Goal: Ask a question

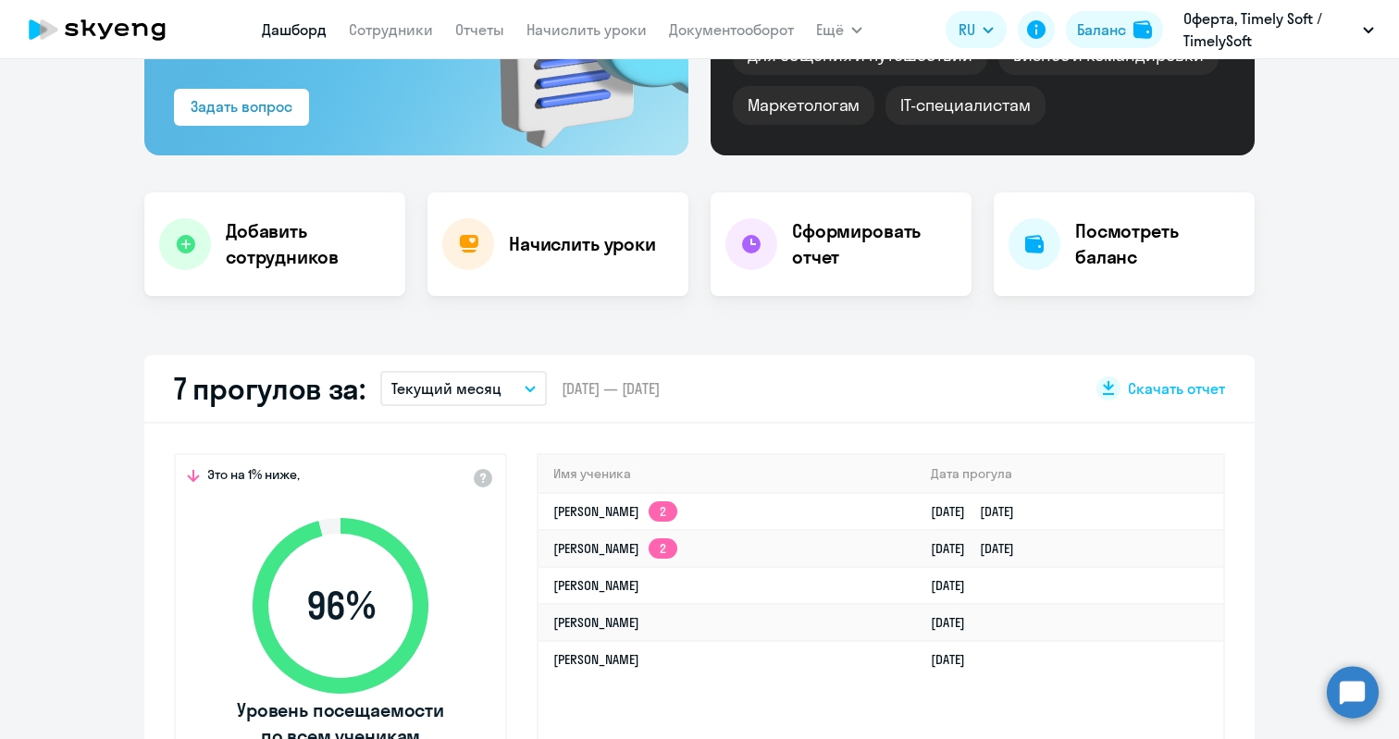
scroll to position [252, 0]
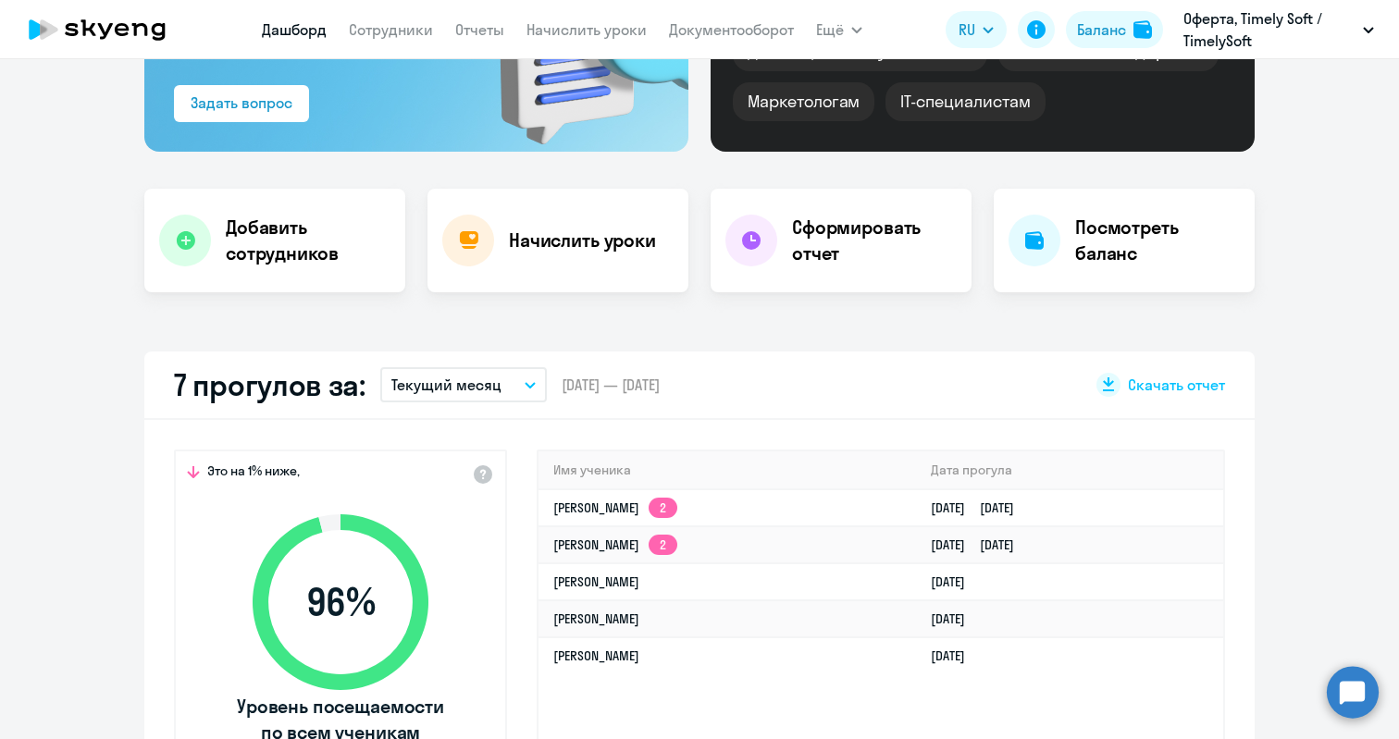
click at [522, 392] on button "Текущий месяц" at bounding box center [463, 384] width 167 height 35
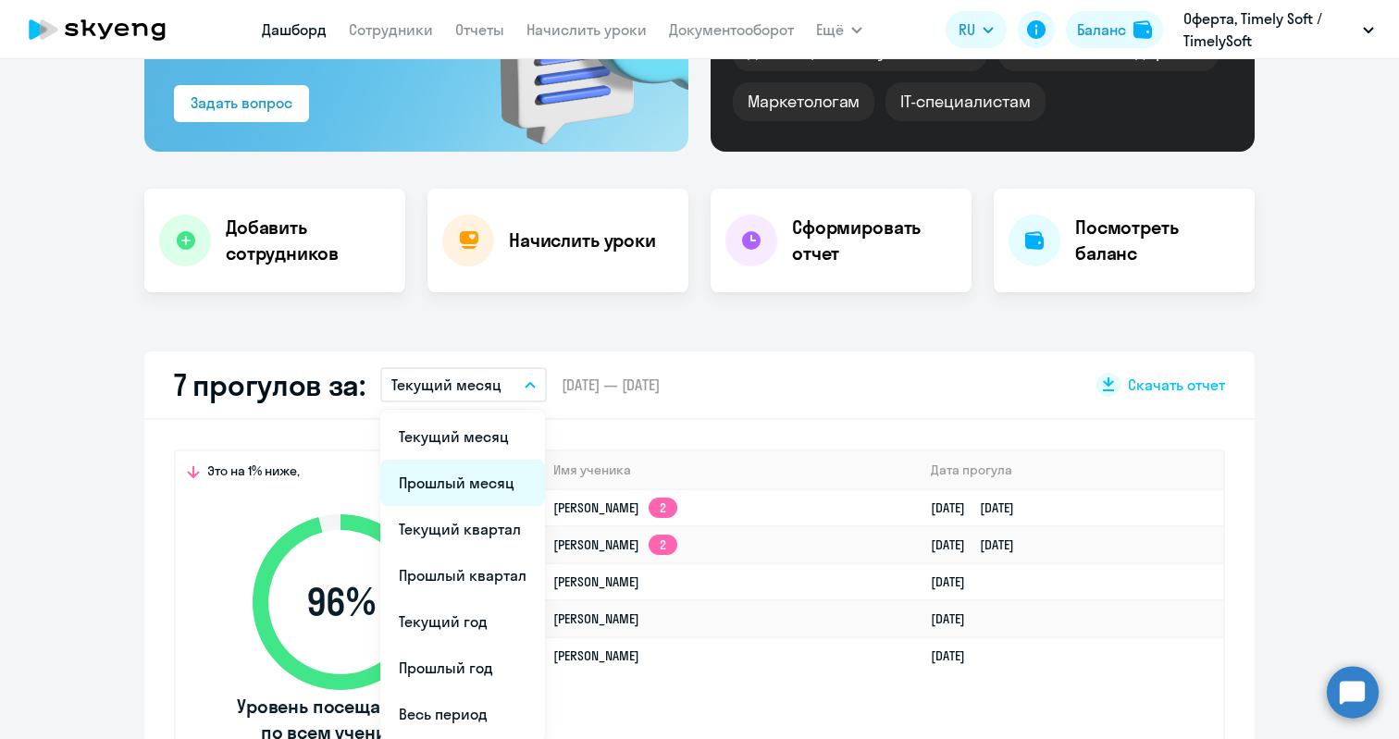
click at [471, 478] on li "Прошлый месяц" at bounding box center [462, 483] width 165 height 46
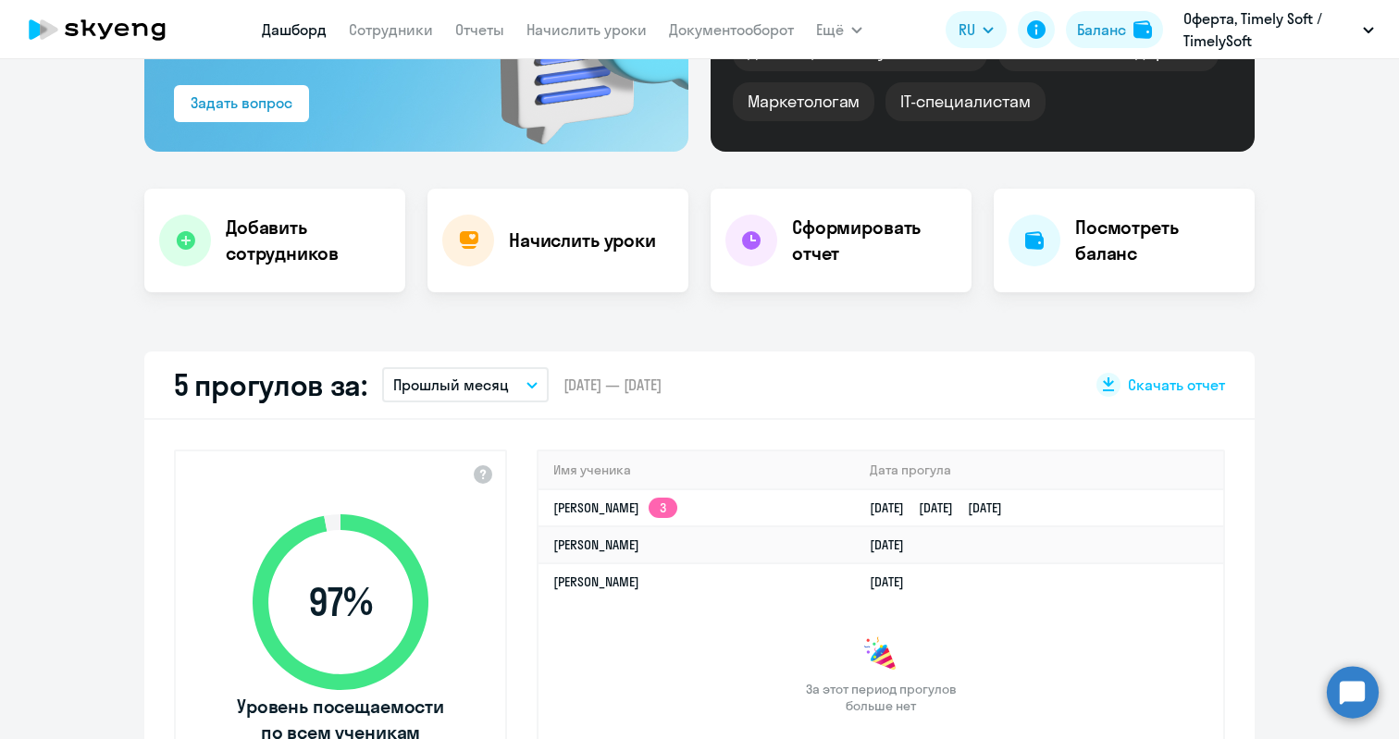
click at [512, 391] on button "Прошлый месяц" at bounding box center [465, 384] width 167 height 35
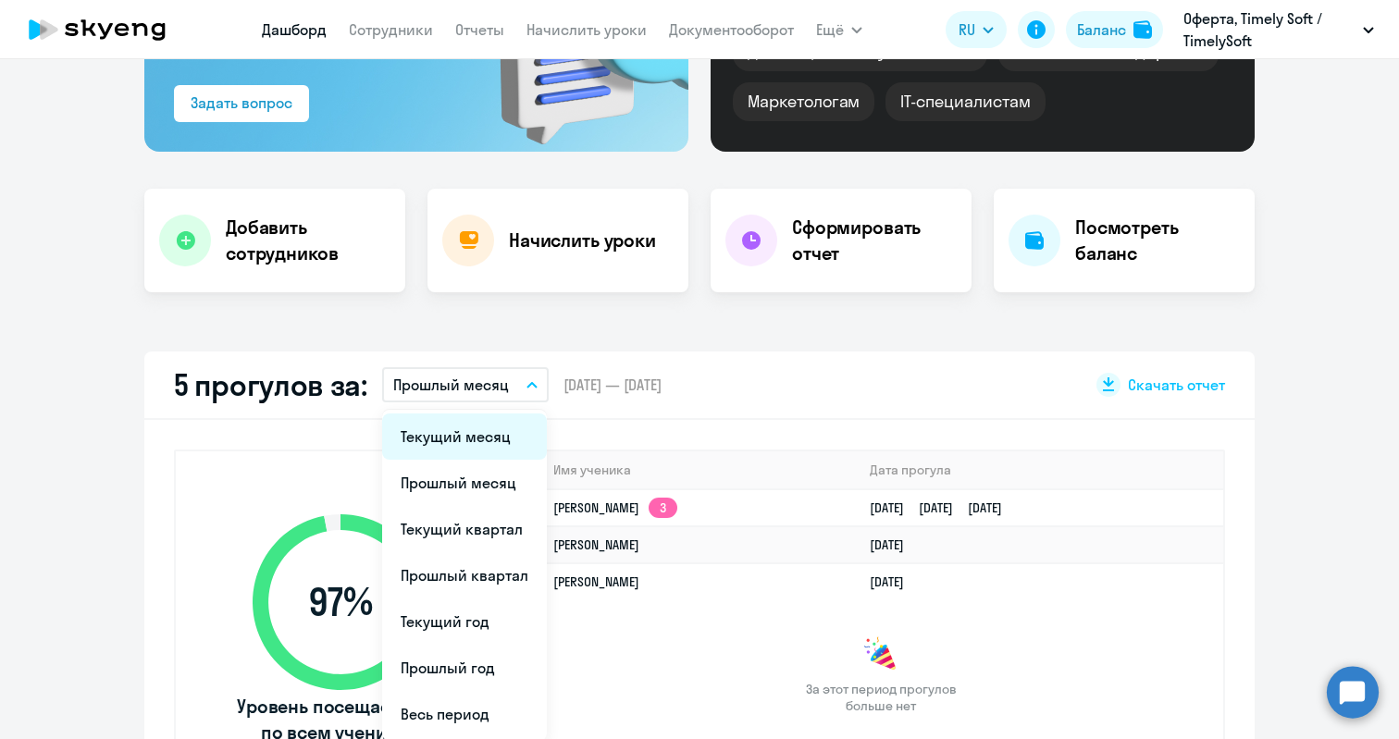
click at [479, 440] on li "Текущий месяц" at bounding box center [464, 437] width 165 height 46
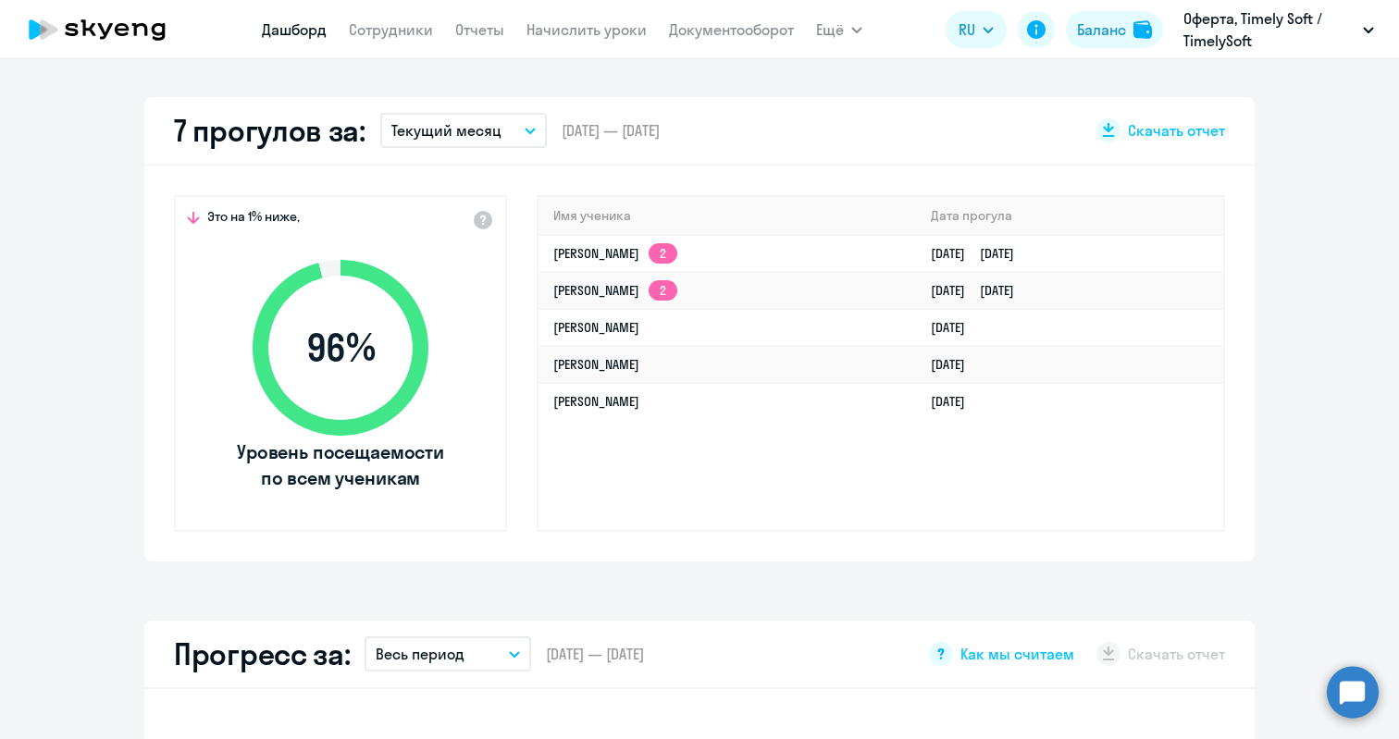
scroll to position [0, 0]
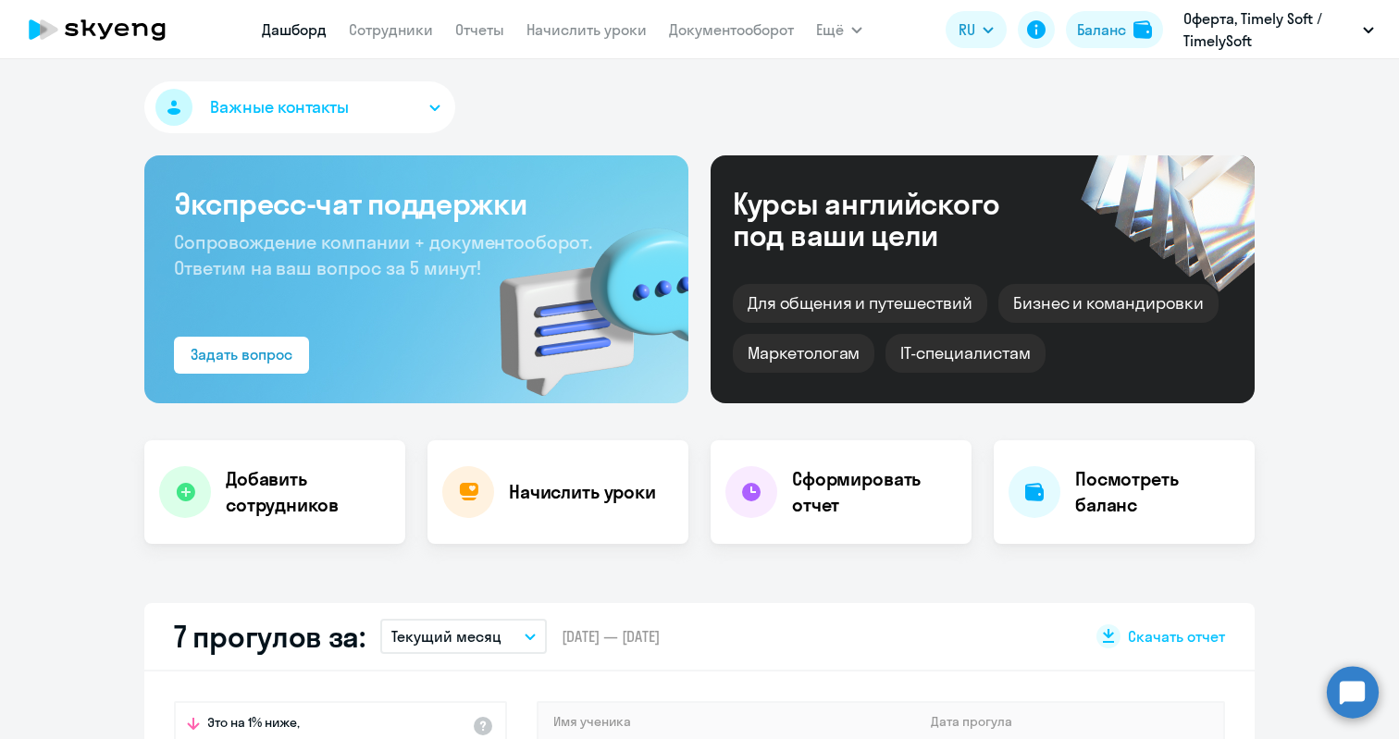
click at [718, 39] on app-menu-item-link "Документооборот" at bounding box center [731, 30] width 125 height 23
click at [722, 31] on link "Документооборот" at bounding box center [731, 29] width 125 height 19
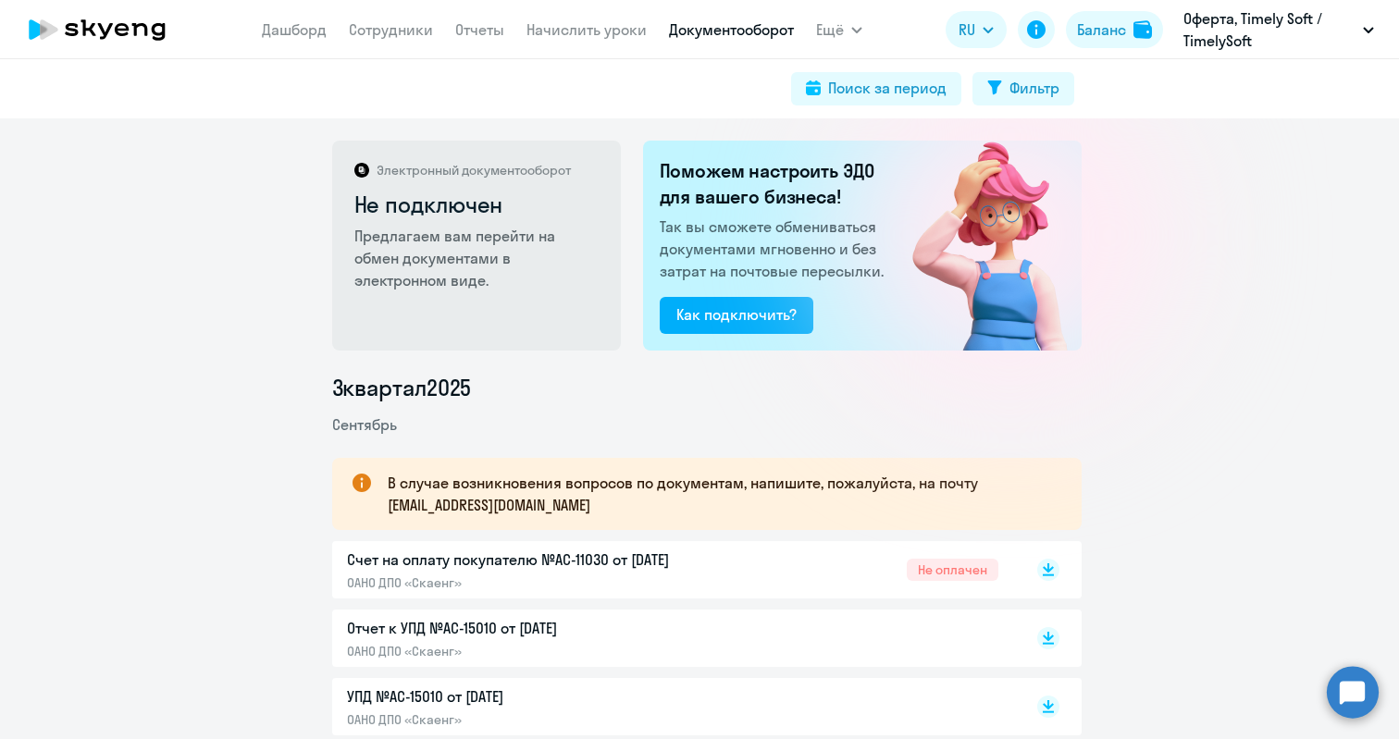
click at [572, 561] on p "Счет на оплату покупателю №AC-11030 от [DATE]" at bounding box center [541, 560] width 389 height 22
click at [1362, 689] on circle at bounding box center [1353, 692] width 52 height 52
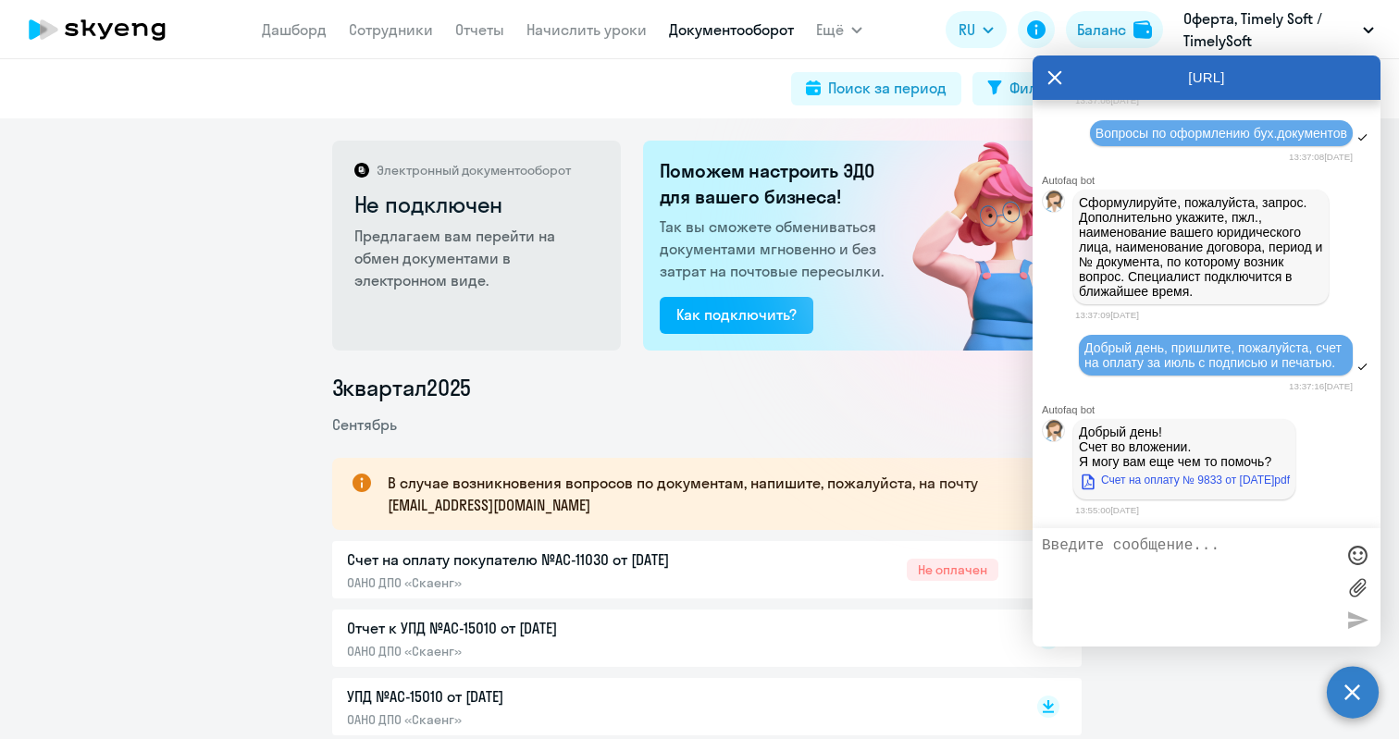
scroll to position [26033, 0]
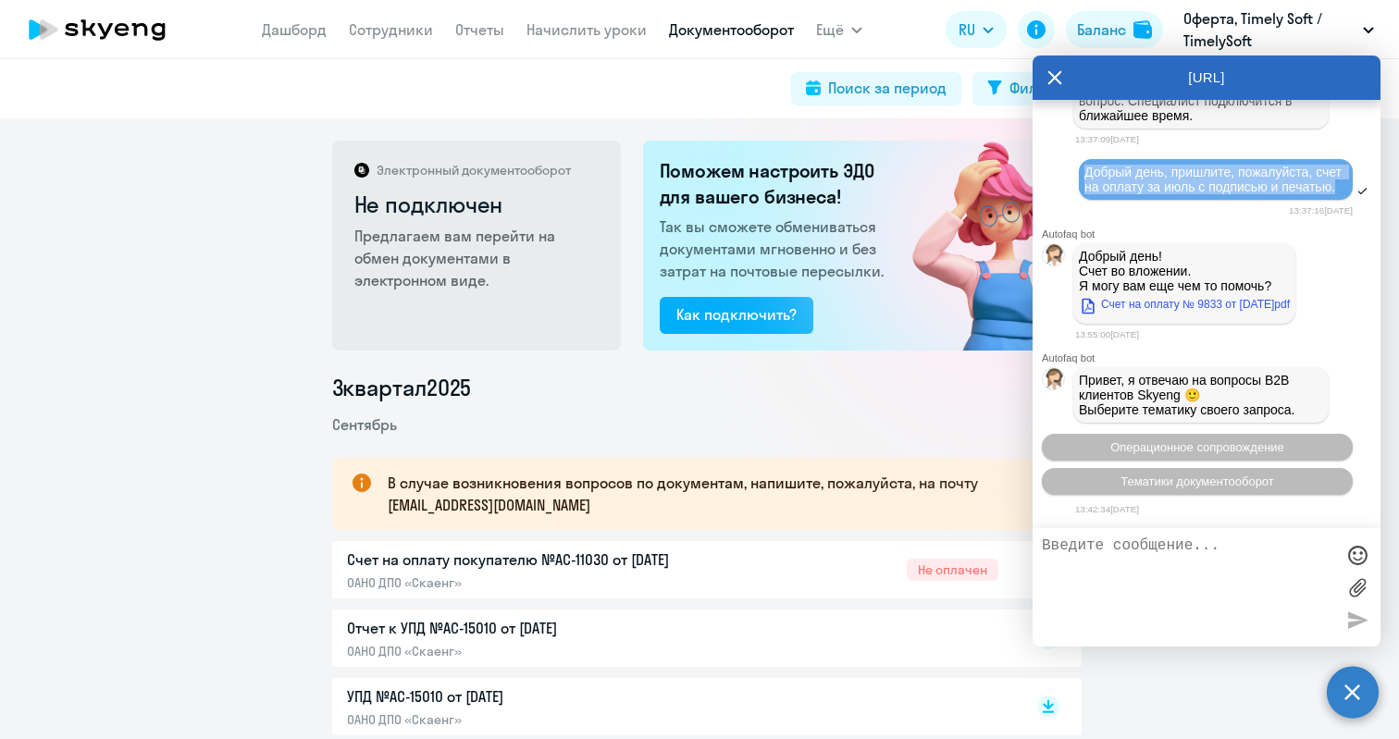
drag, startPoint x: 1096, startPoint y: 400, endPoint x: 1146, endPoint y: 428, distance: 57.6
click at [1146, 200] on div "Добрый день, пришлите, пожалуйста, счет на оплату за июль с подписью и печатью." at bounding box center [1216, 179] width 274 height 41
copy span "Добрый день, пришлите, пожалуйста, счет на оплату за июль с подписью и печатью."
click at [1098, 569] on textarea at bounding box center [1188, 588] width 292 height 100
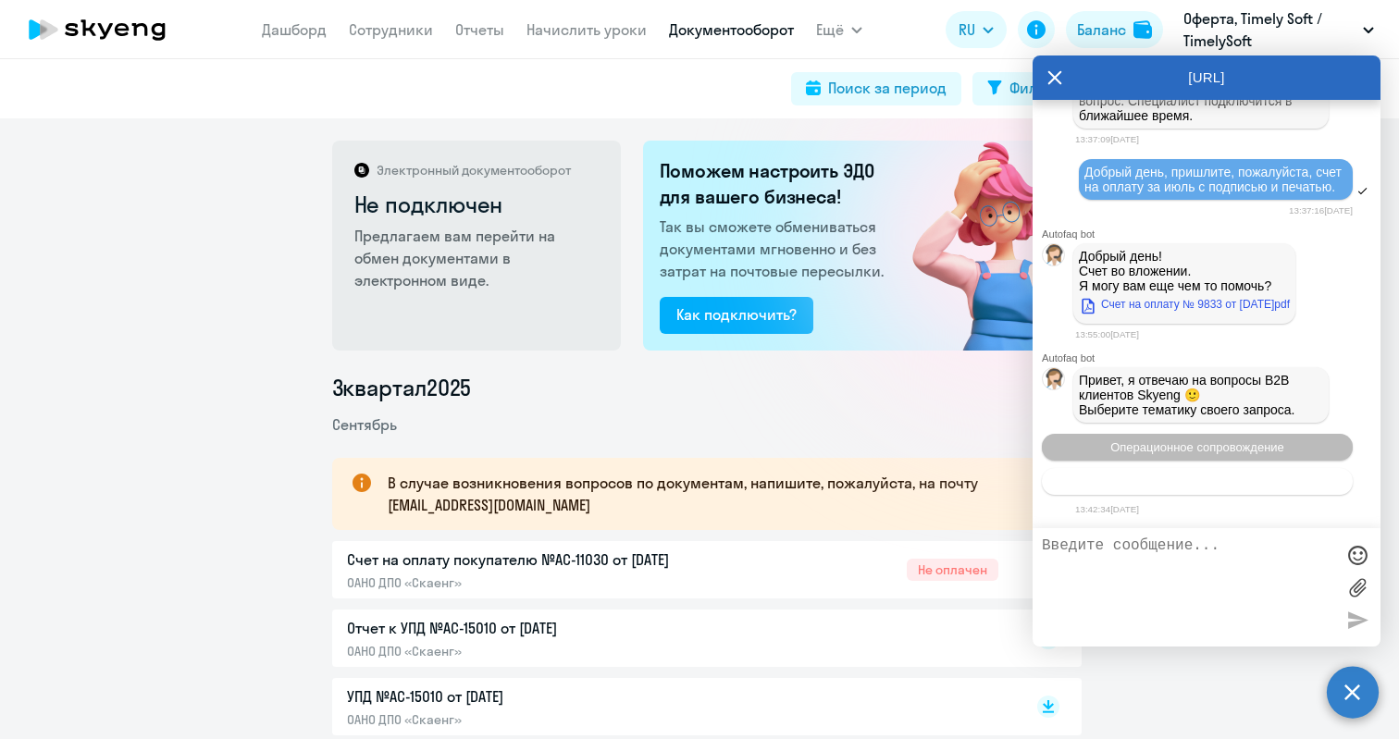
click at [1198, 486] on span "Тематики документооборот" at bounding box center [1198, 482] width 154 height 14
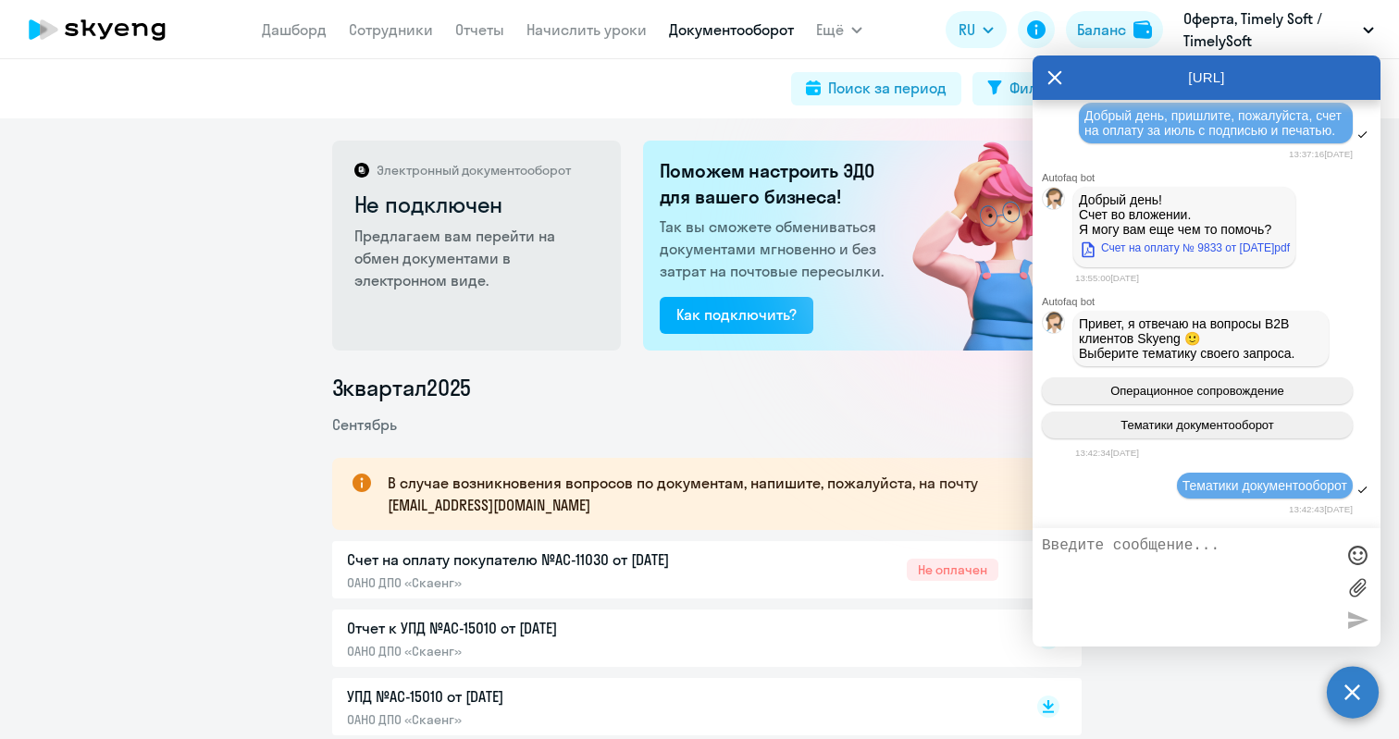
scroll to position [26485, 0]
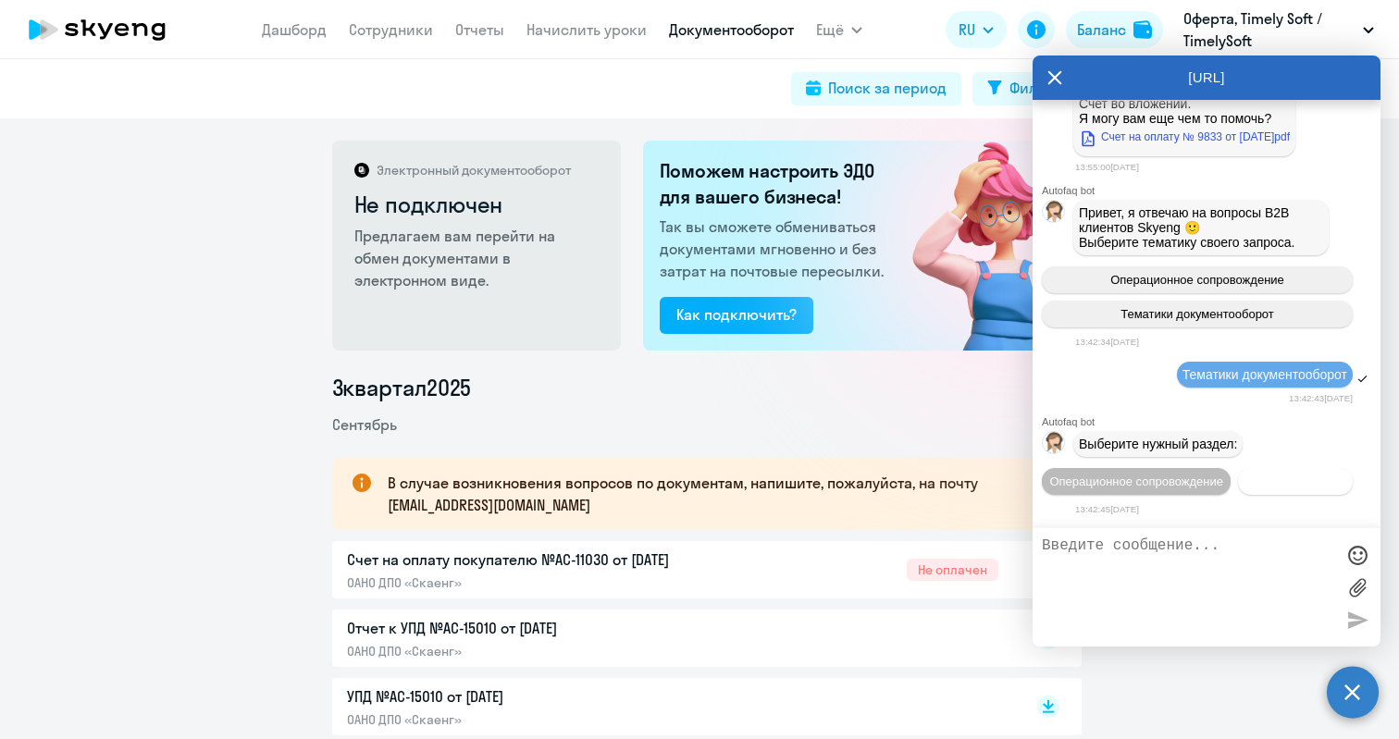
click at [1247, 484] on span "Документооборот" at bounding box center [1296, 482] width 99 height 14
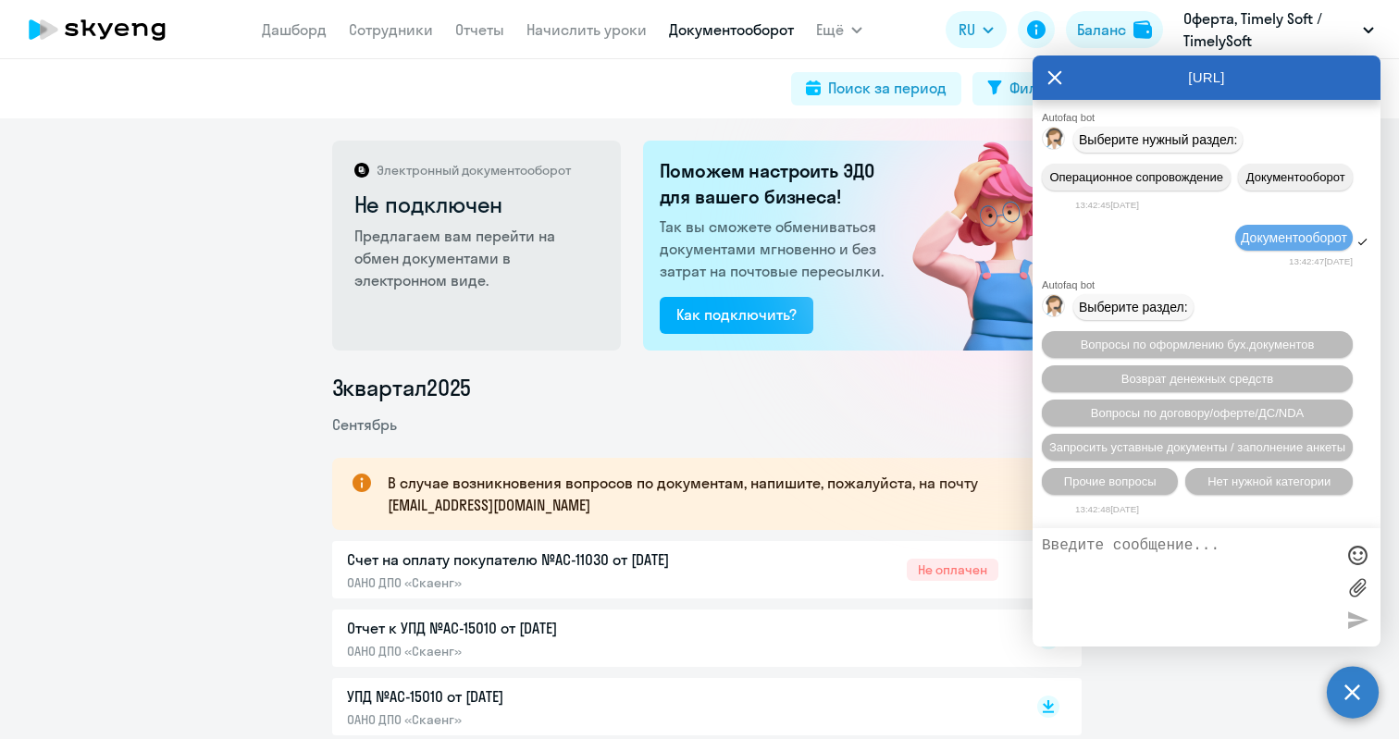
scroll to position [26791, 0]
click at [1185, 412] on span "Вопросы по договору/оферте/ДС/NDA" at bounding box center [1197, 413] width 213 height 14
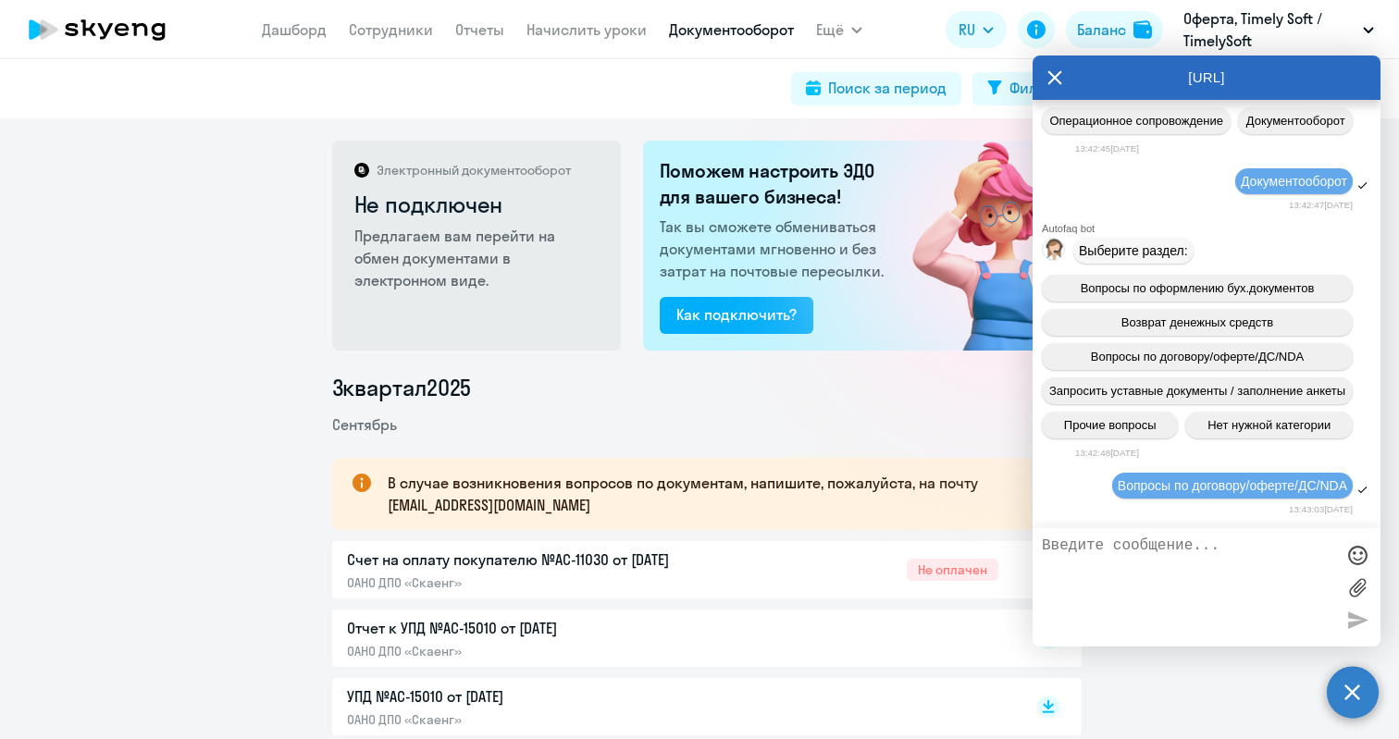
click at [1148, 578] on textarea at bounding box center [1188, 588] width 292 height 100
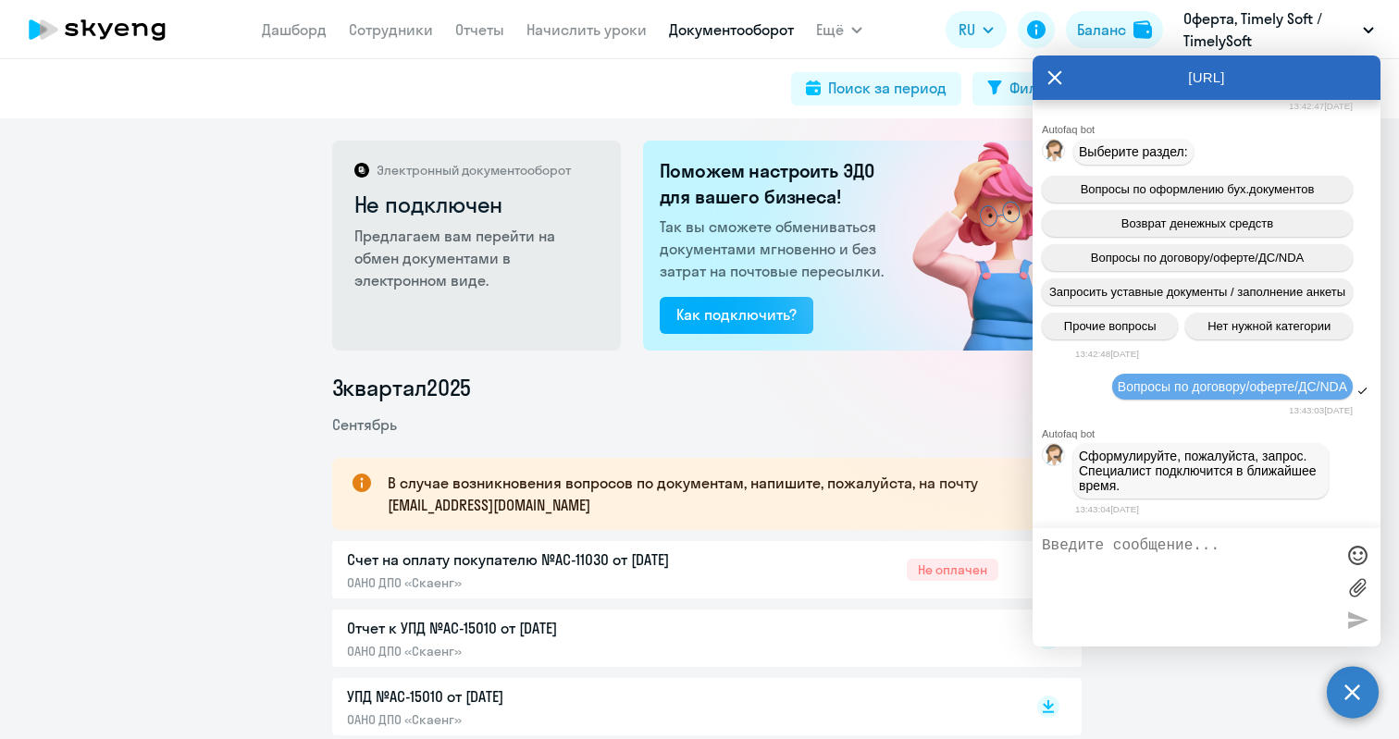
scroll to position [26947, 0]
paste textarea "Добрый день, пришлите, пожалуйста, счет на оплату за июль с подписью и печатью."
drag, startPoint x: 1073, startPoint y: 578, endPoint x: 1034, endPoint y: 576, distance: 39.0
click at [1034, 576] on div "Добрый день, пришлите, пожалуйста, счет на оплату за июль с подписью и печатью." at bounding box center [1207, 587] width 348 height 118
type textarea "Добрый день, пришлите, пожалуйста, счет на оплату за август с подписью и печать…"
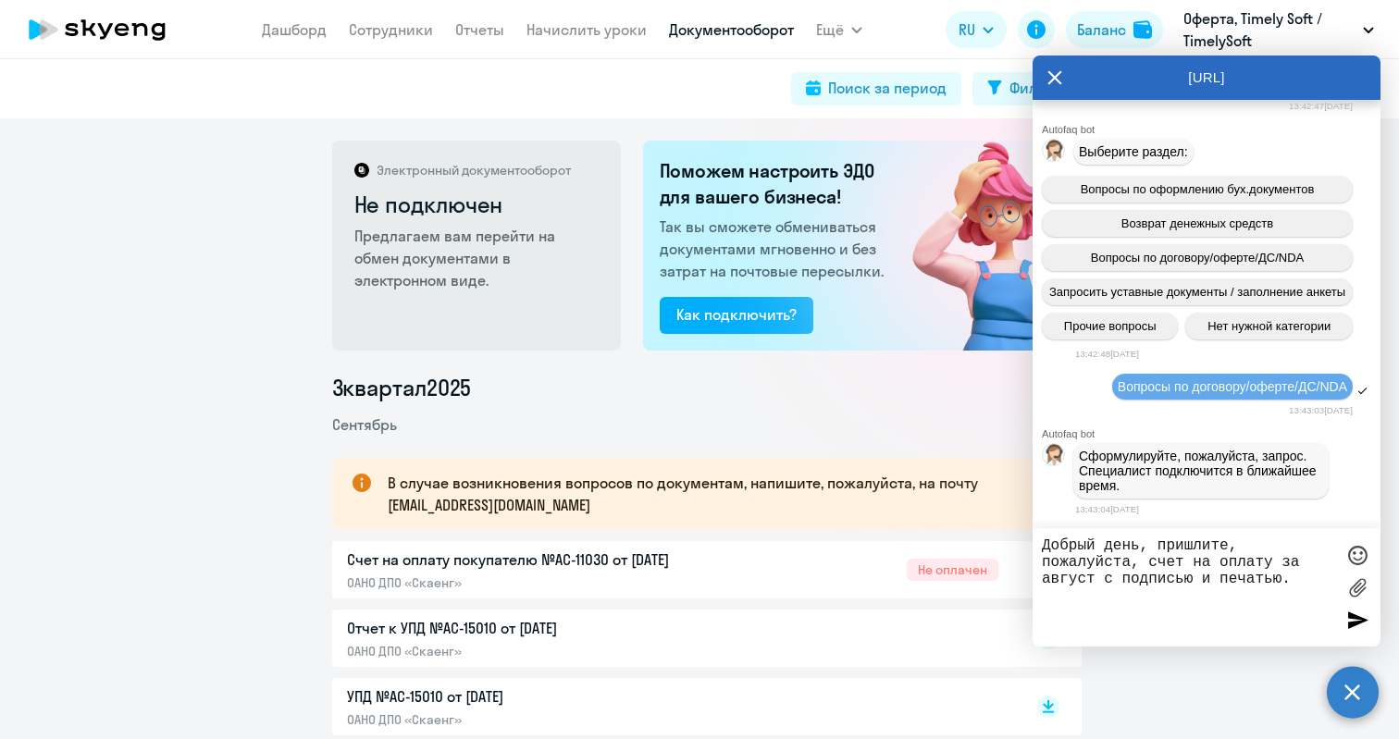
click at [1357, 614] on div at bounding box center [1358, 620] width 28 height 28
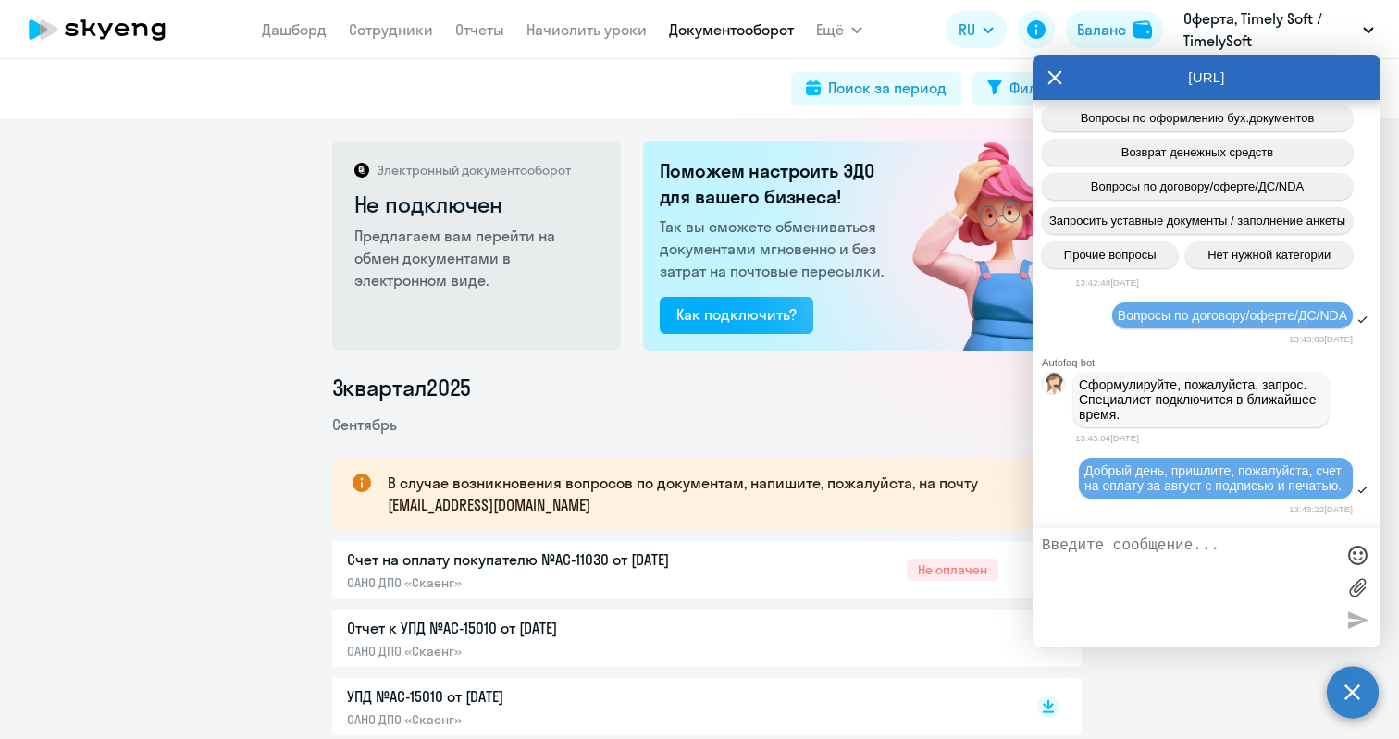
click at [1054, 87] on icon at bounding box center [1055, 78] width 15 height 44
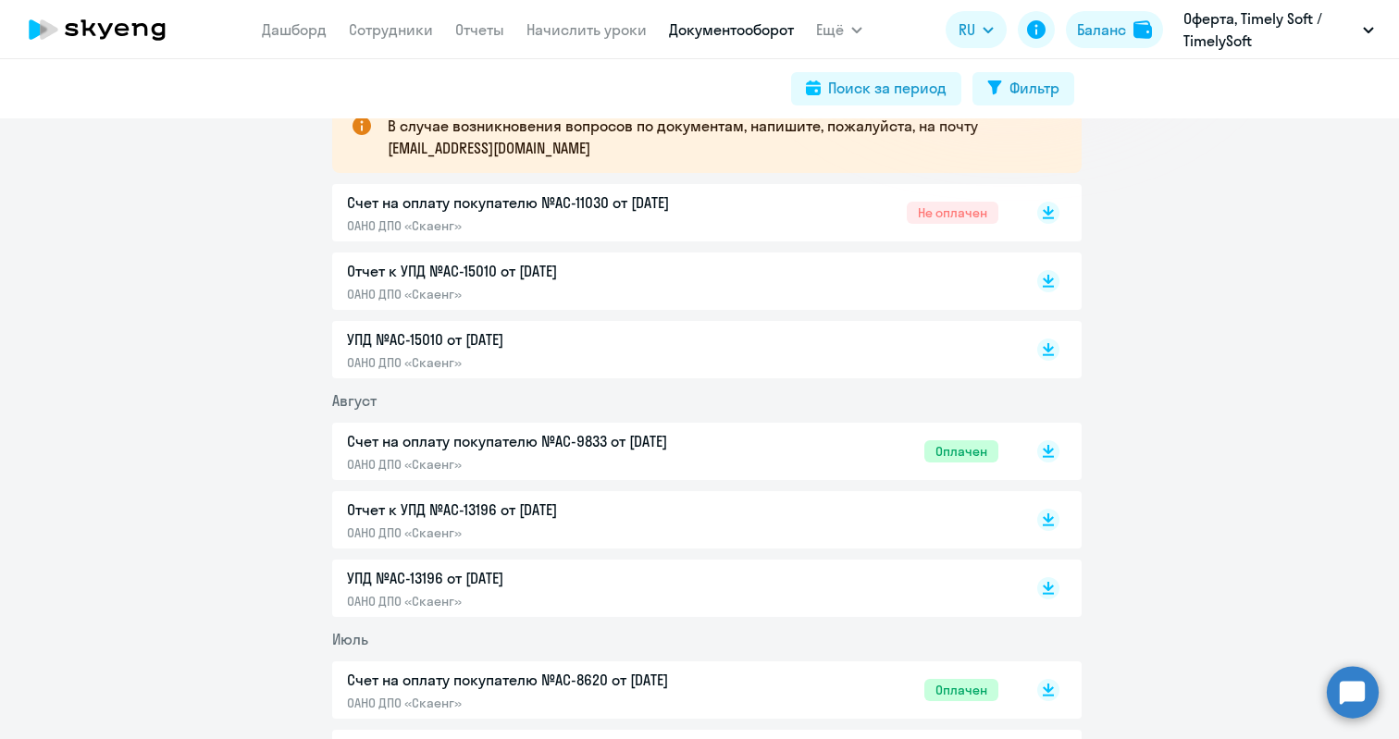
scroll to position [0, 0]
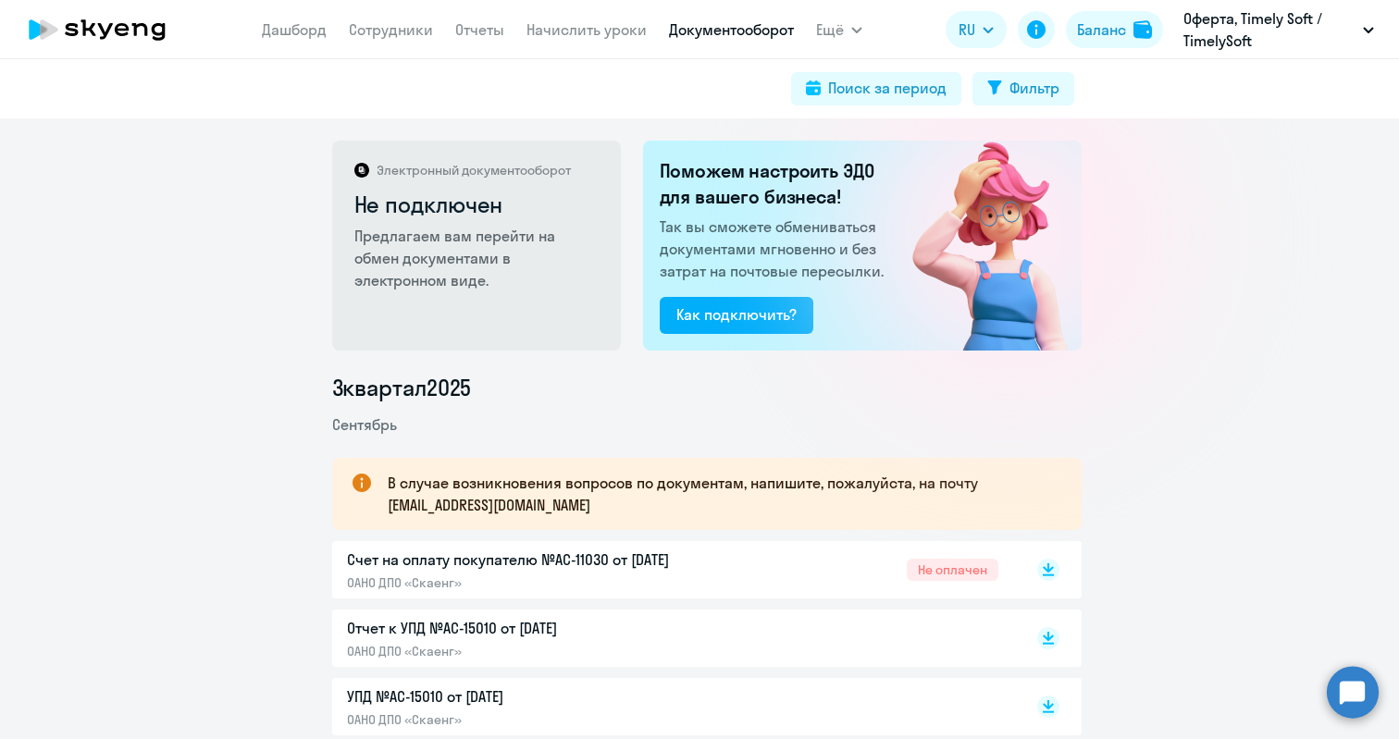
click at [1067, 329] on img at bounding box center [978, 246] width 208 height 210
